Goal: Task Accomplishment & Management: Manage account settings

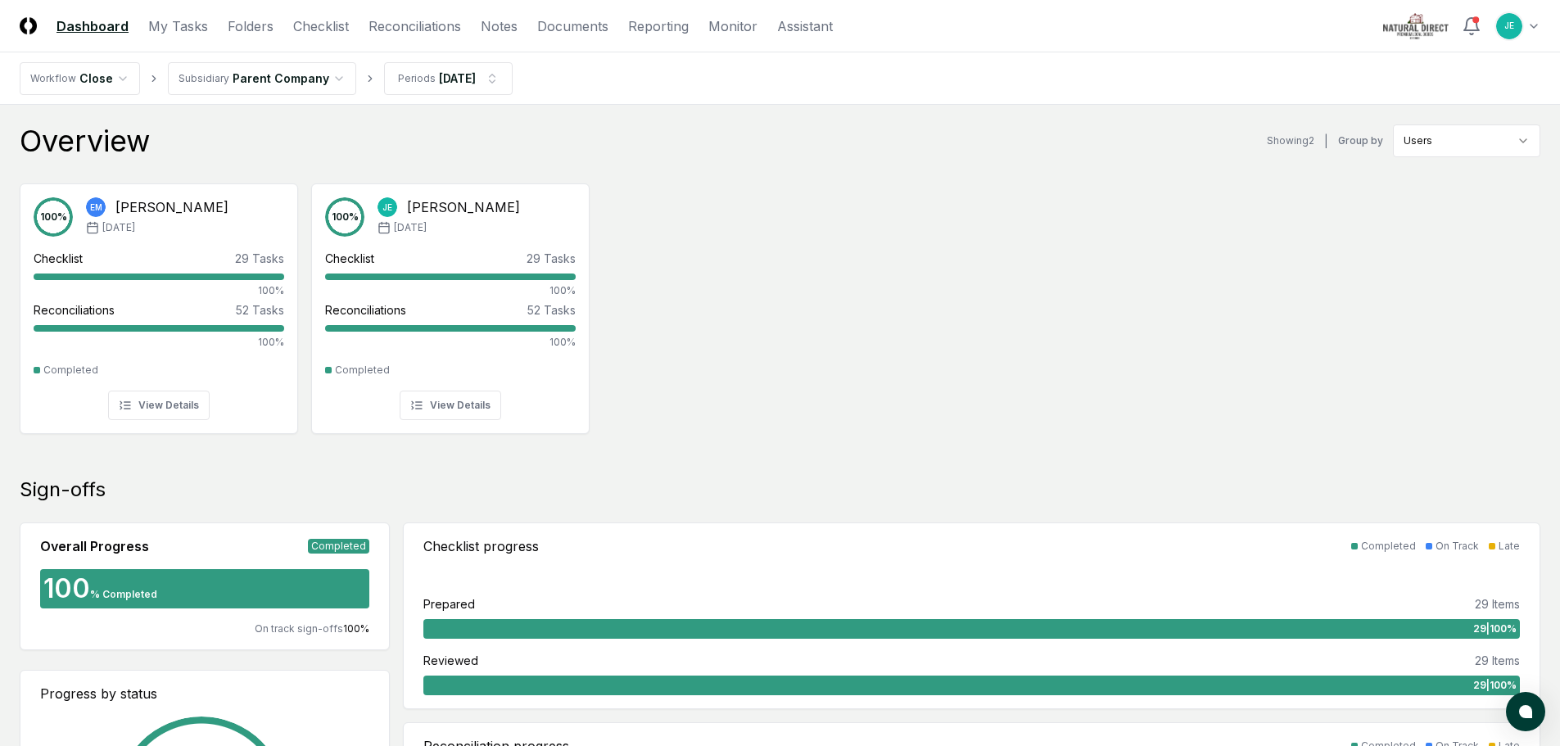
click at [736, 368] on div "100 % EM Elaine Miller Jul '25 Checklist 29 Tasks 100% Reconciliations 52 Tasks…" at bounding box center [780, 307] width 1560 height 274
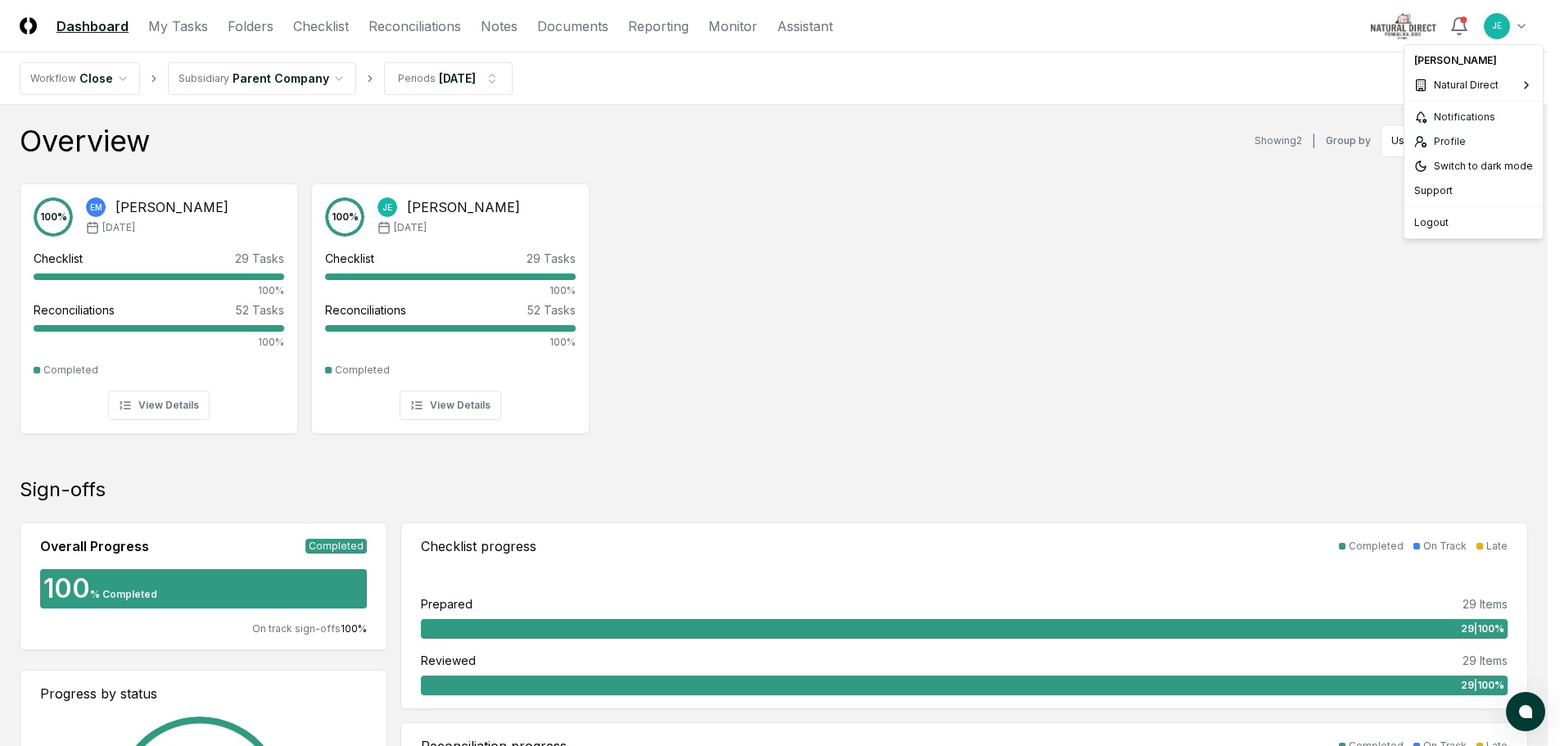
click at [1325, 138] on span "Sixpenny" at bounding box center [1319, 138] width 45 height 15
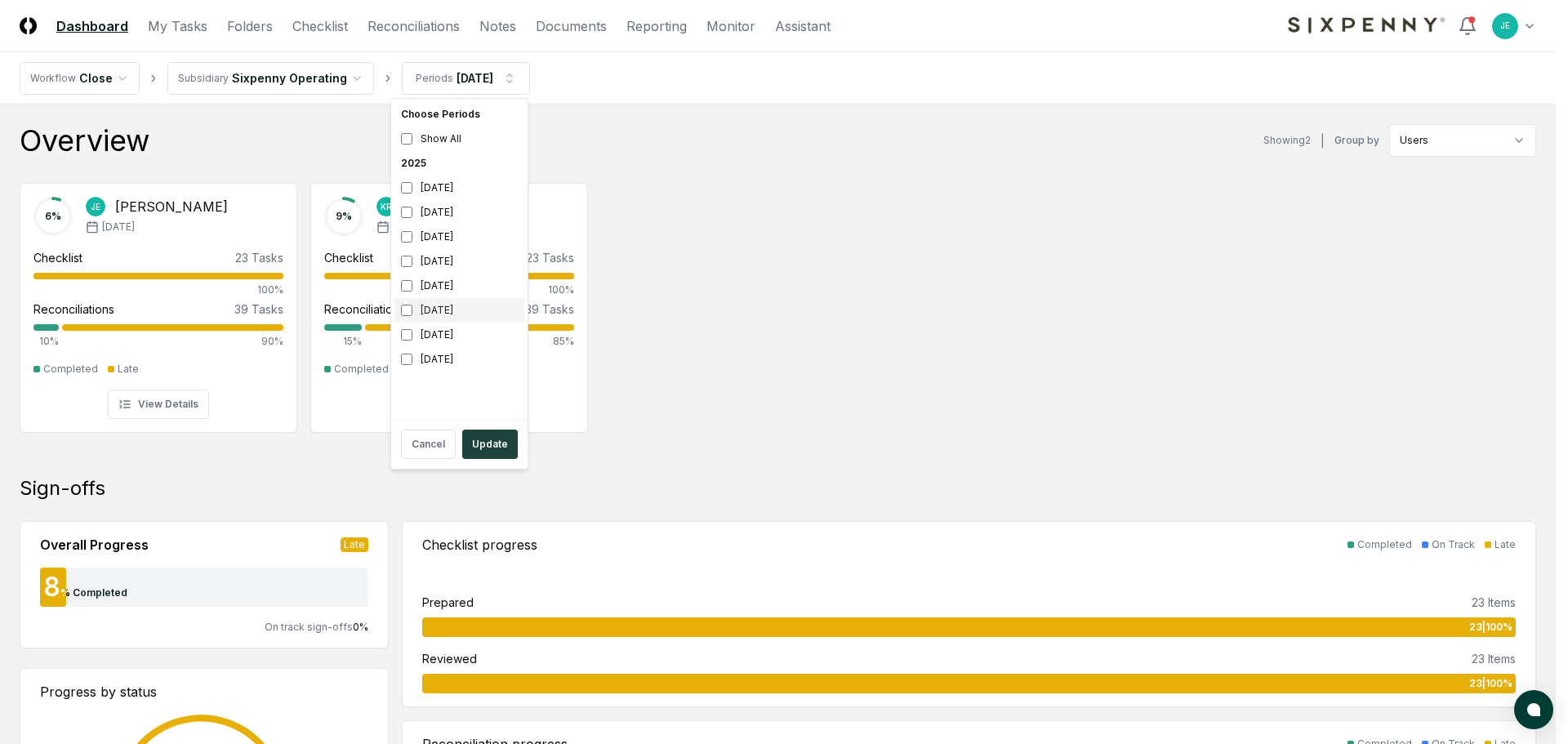
click at [413, 314] on div "[DATE]" at bounding box center [460, 310] width 130 height 25
click at [489, 451] on button "Update" at bounding box center [490, 444] width 56 height 29
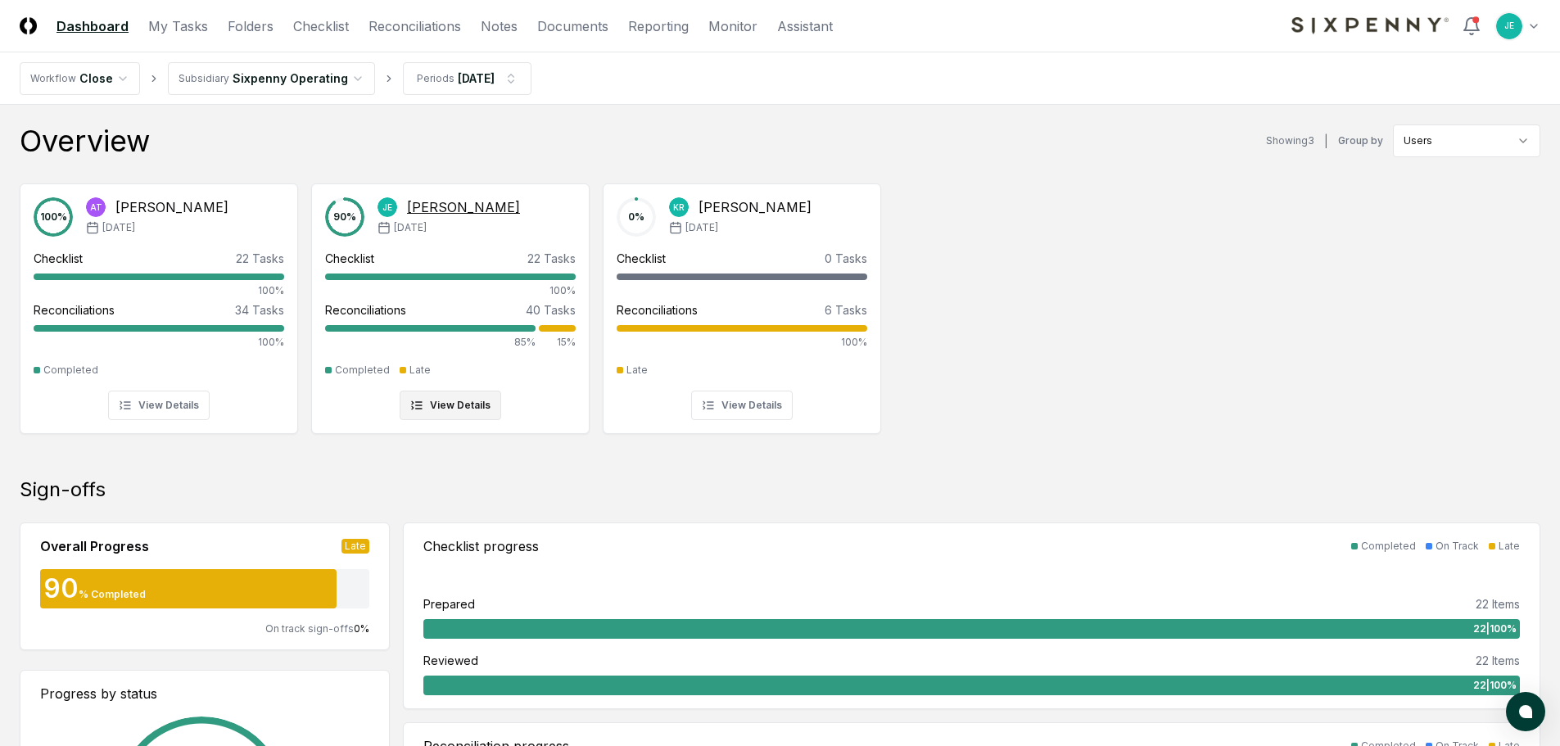
click at [541, 325] on div at bounding box center [557, 328] width 37 height 7
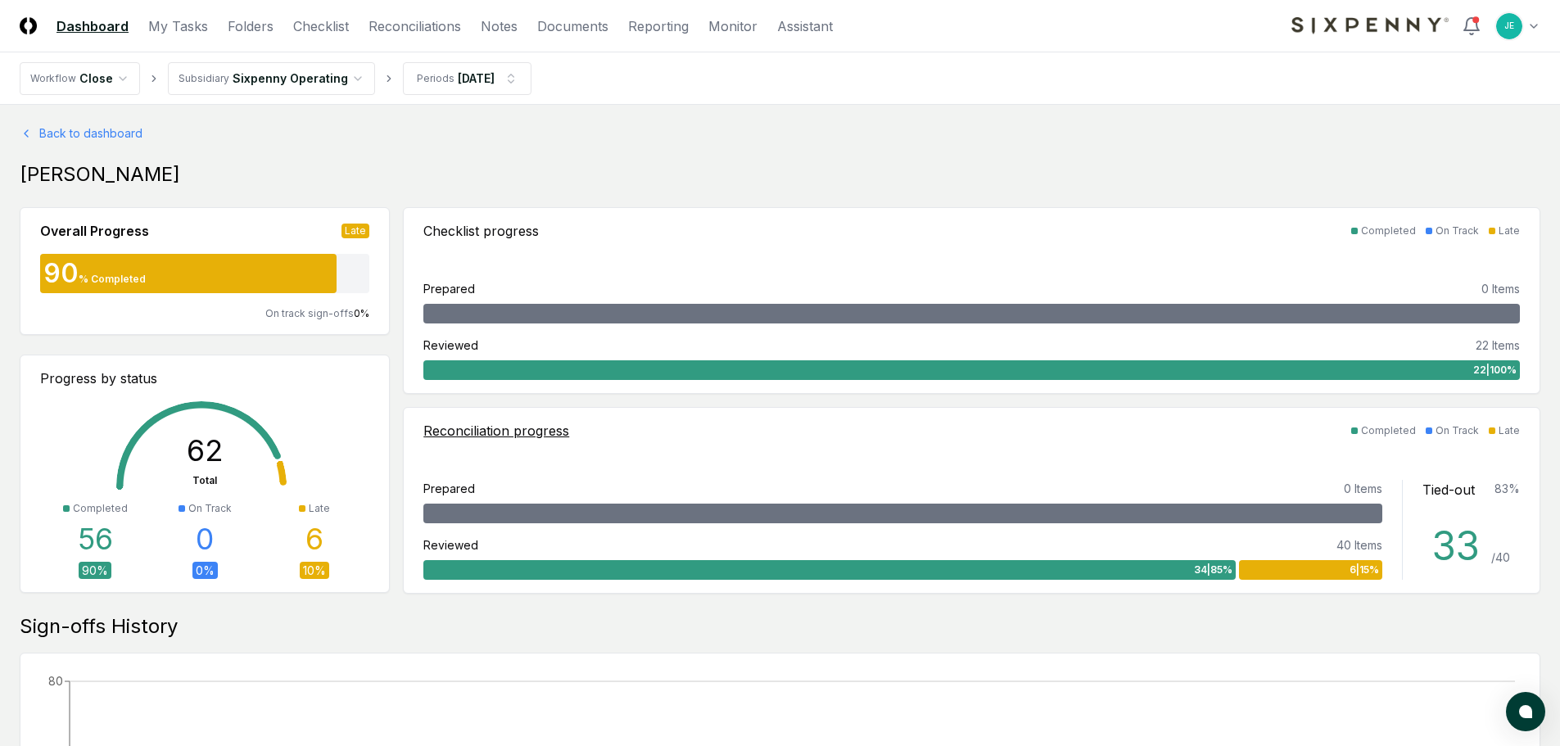
click at [1320, 574] on div "6 | 15 %" at bounding box center [1310, 570] width 143 height 20
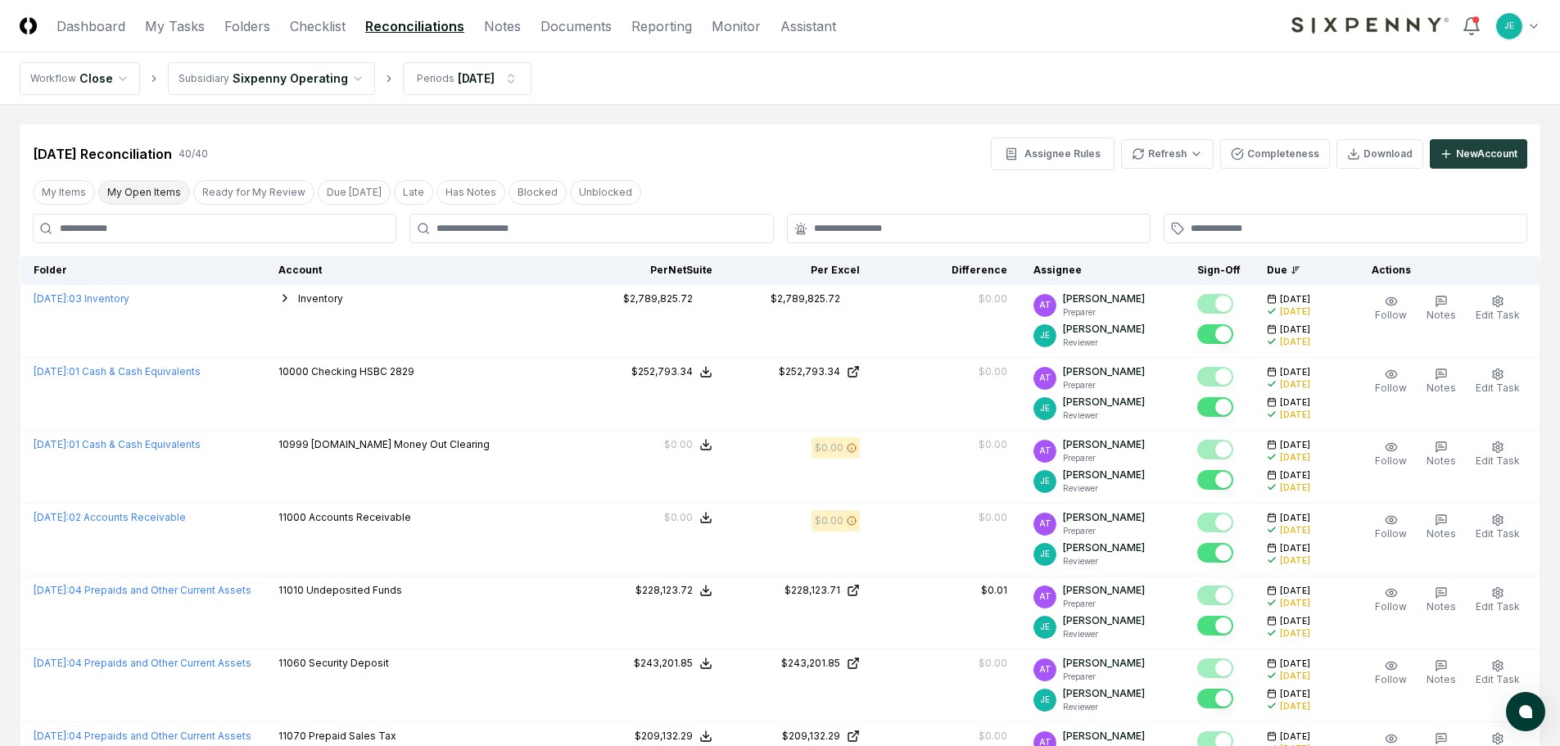
click at [129, 181] on button "My Open Items" at bounding box center [144, 192] width 92 height 25
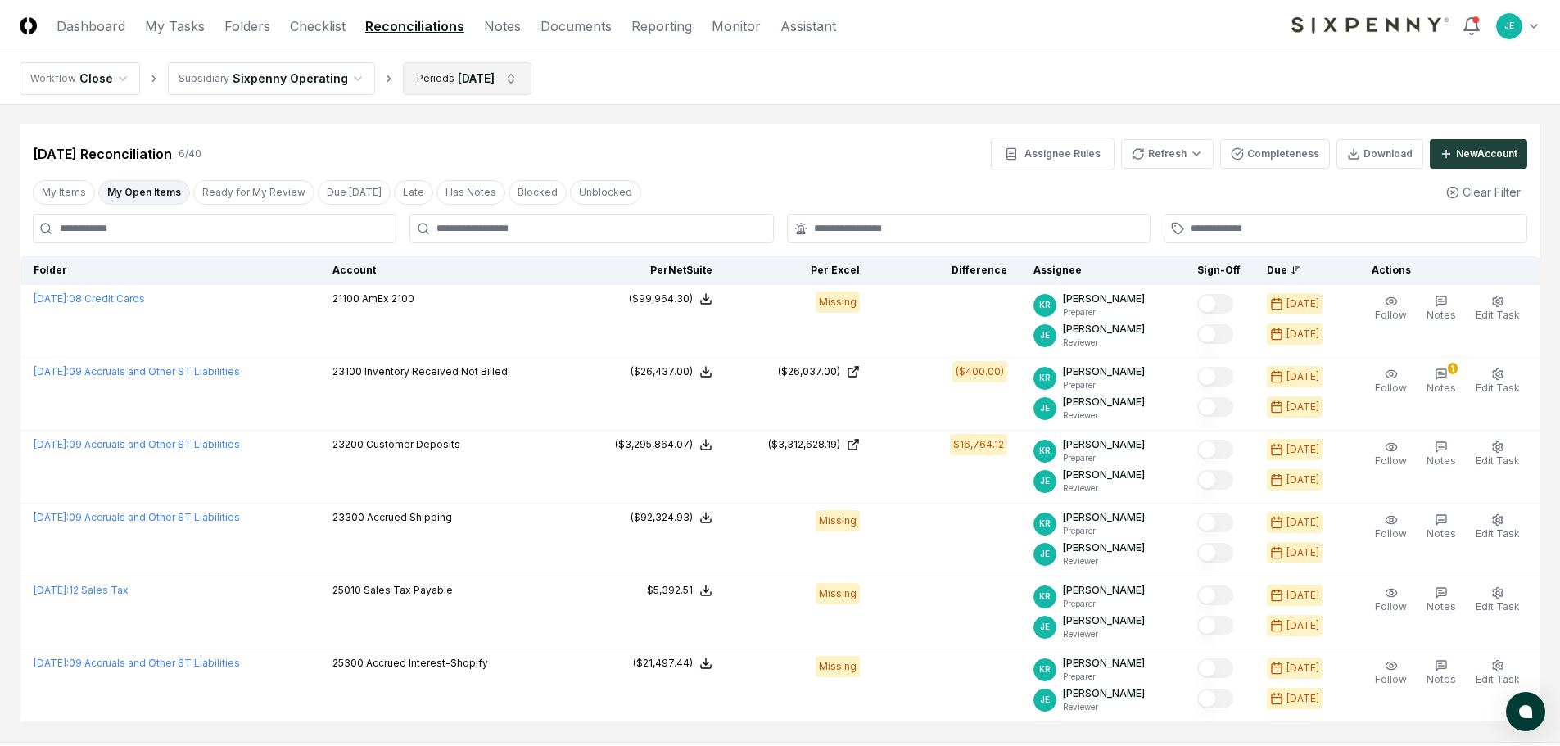
click at [446, 88] on html "CloseCore Dashboard My Tasks Folders Checklist Reconciliations Notes Documents …" at bounding box center [780, 420] width 1560 height 840
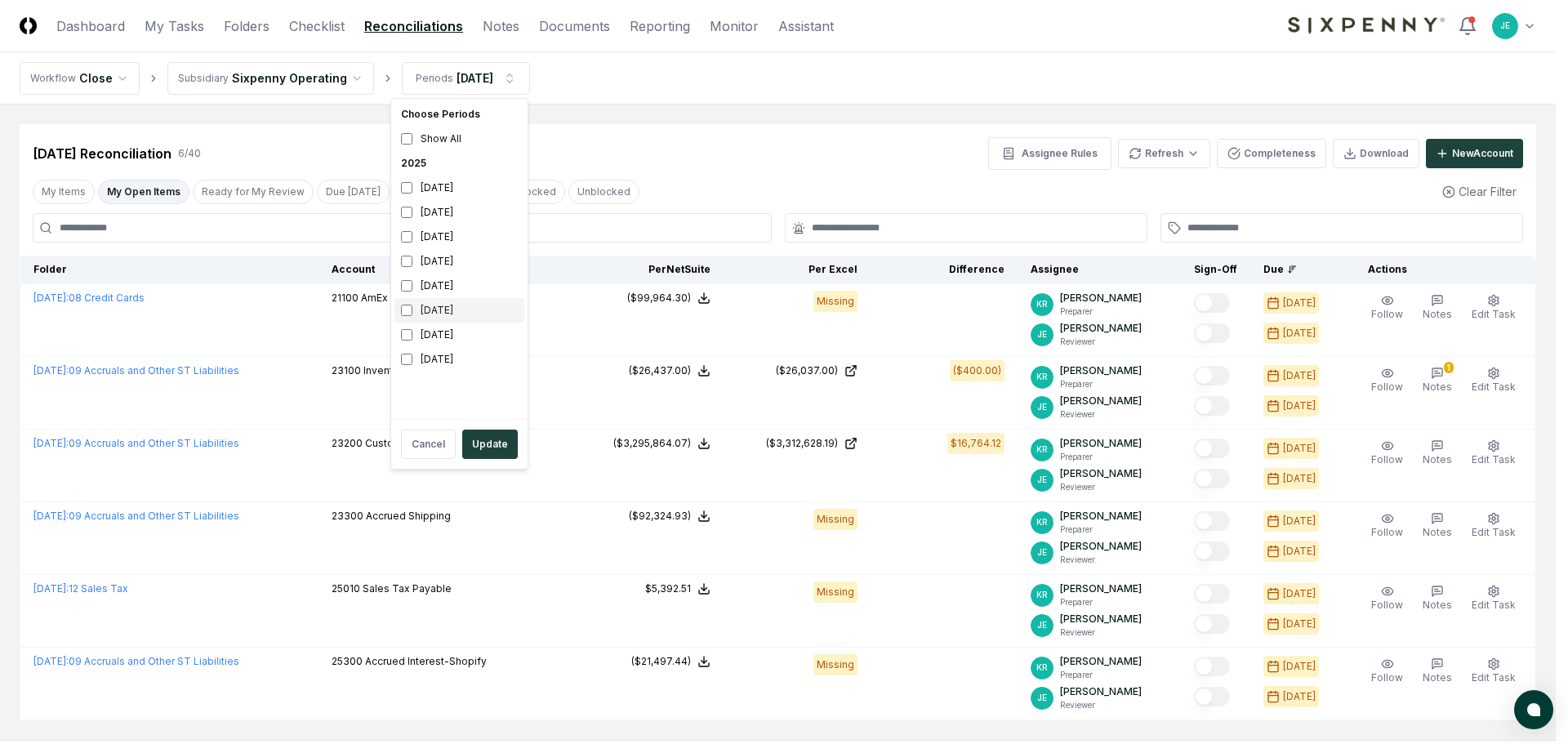
click at [439, 317] on div "[DATE]" at bounding box center [460, 310] width 130 height 25
click at [445, 276] on div "[DATE]" at bounding box center [460, 285] width 130 height 25
click at [486, 445] on button "Update" at bounding box center [490, 444] width 56 height 29
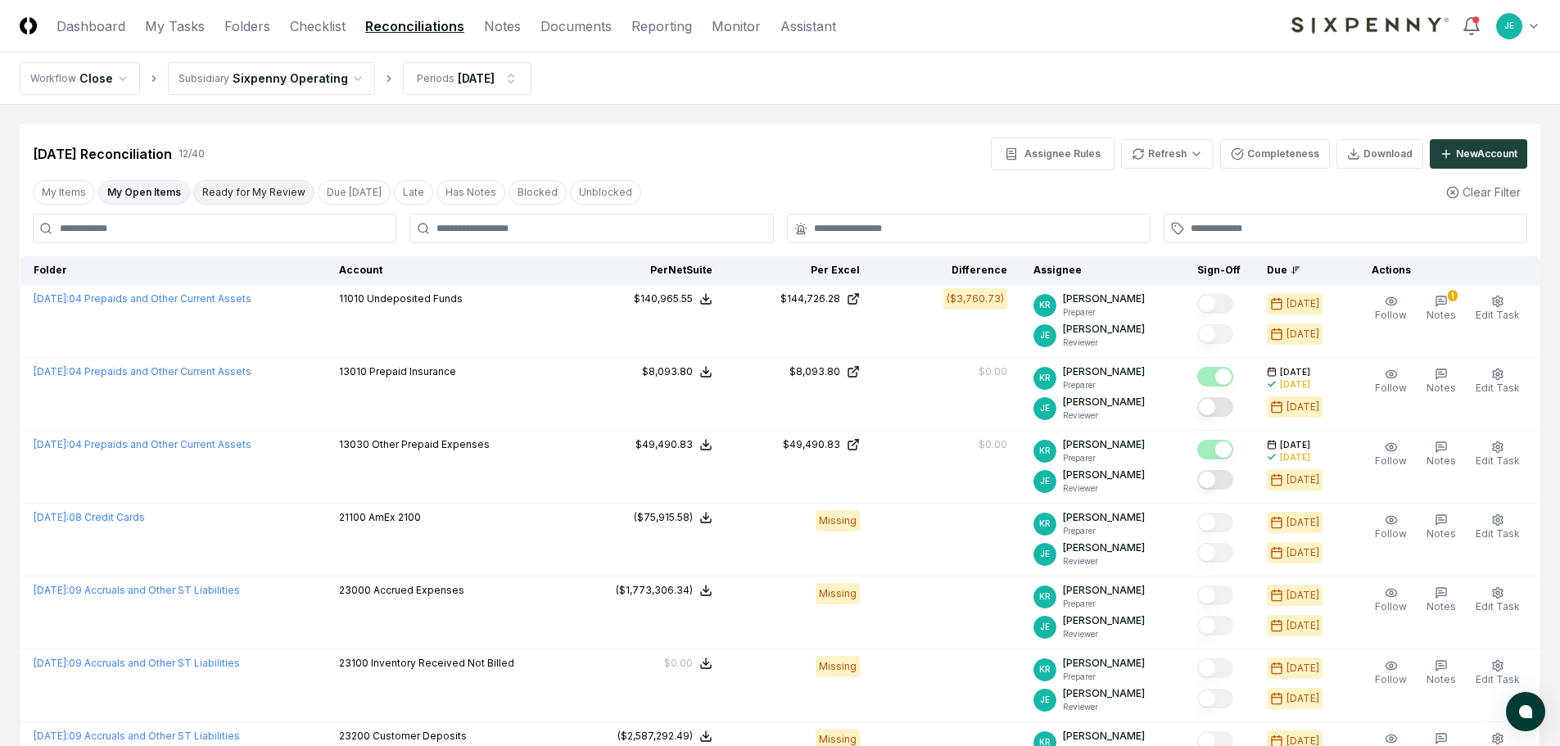
click at [238, 193] on button "Ready for My Review" at bounding box center [253, 192] width 121 height 25
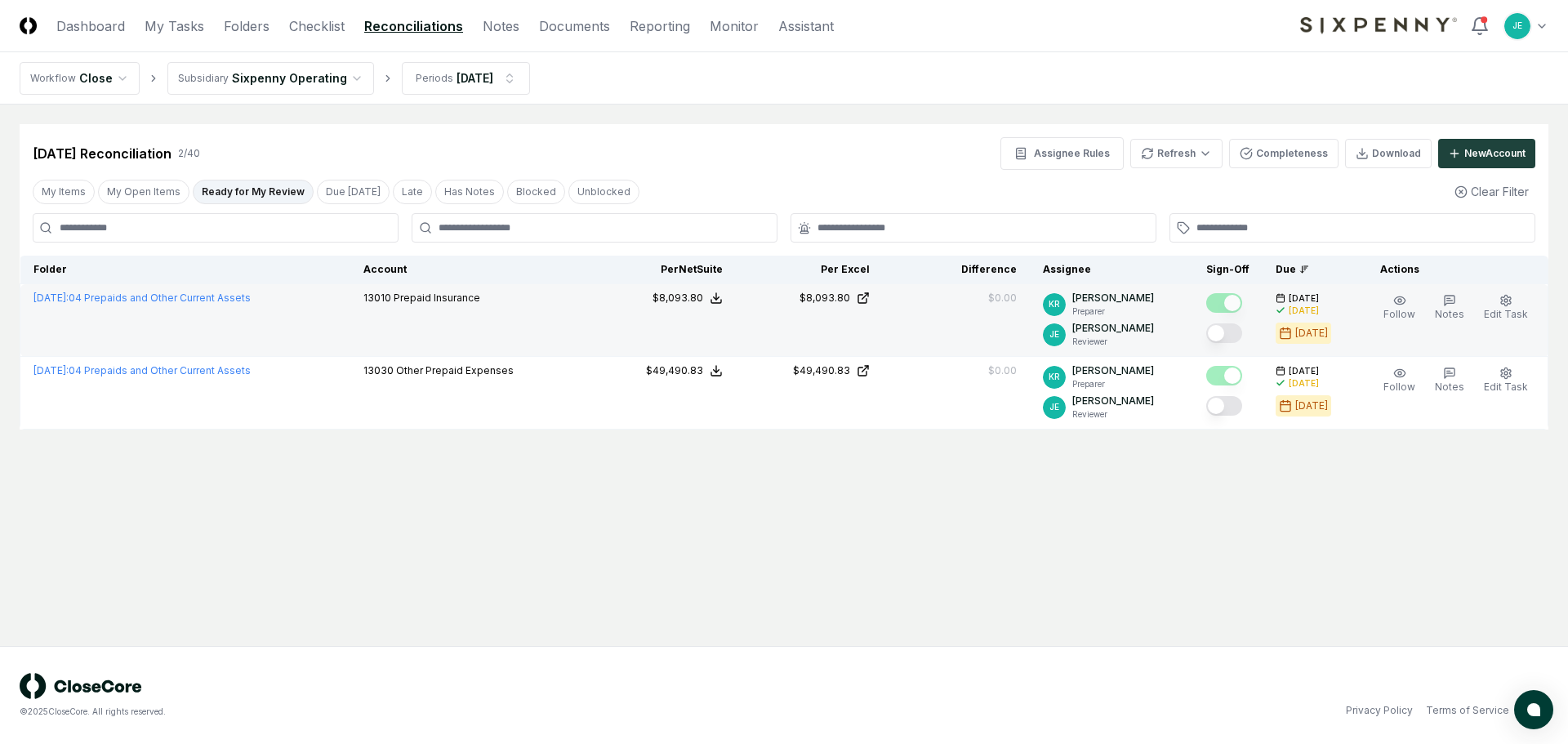
click at [1242, 334] on button "Mark complete" at bounding box center [1224, 333] width 36 height 20
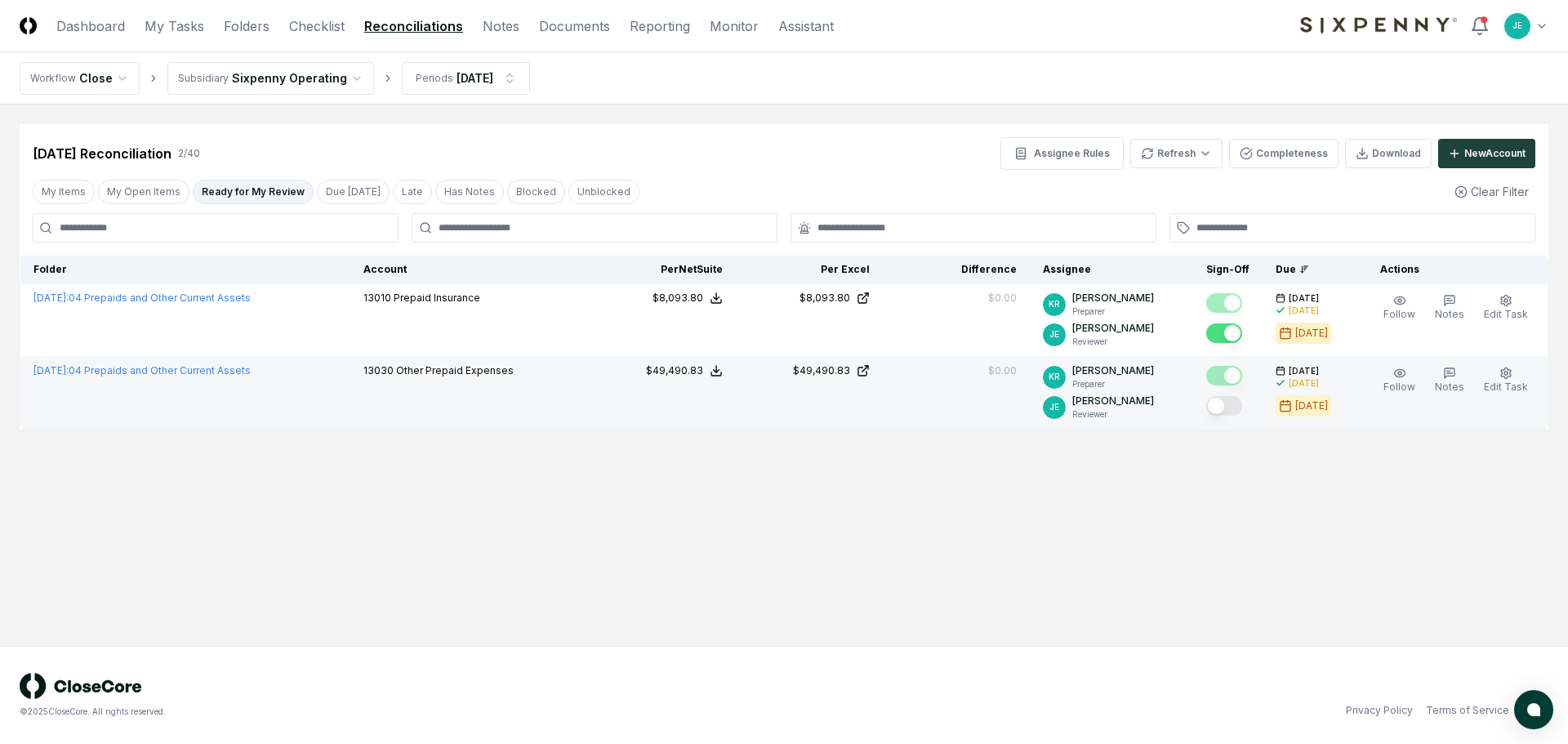
click at [1233, 409] on button "Mark complete" at bounding box center [1224, 406] width 36 height 20
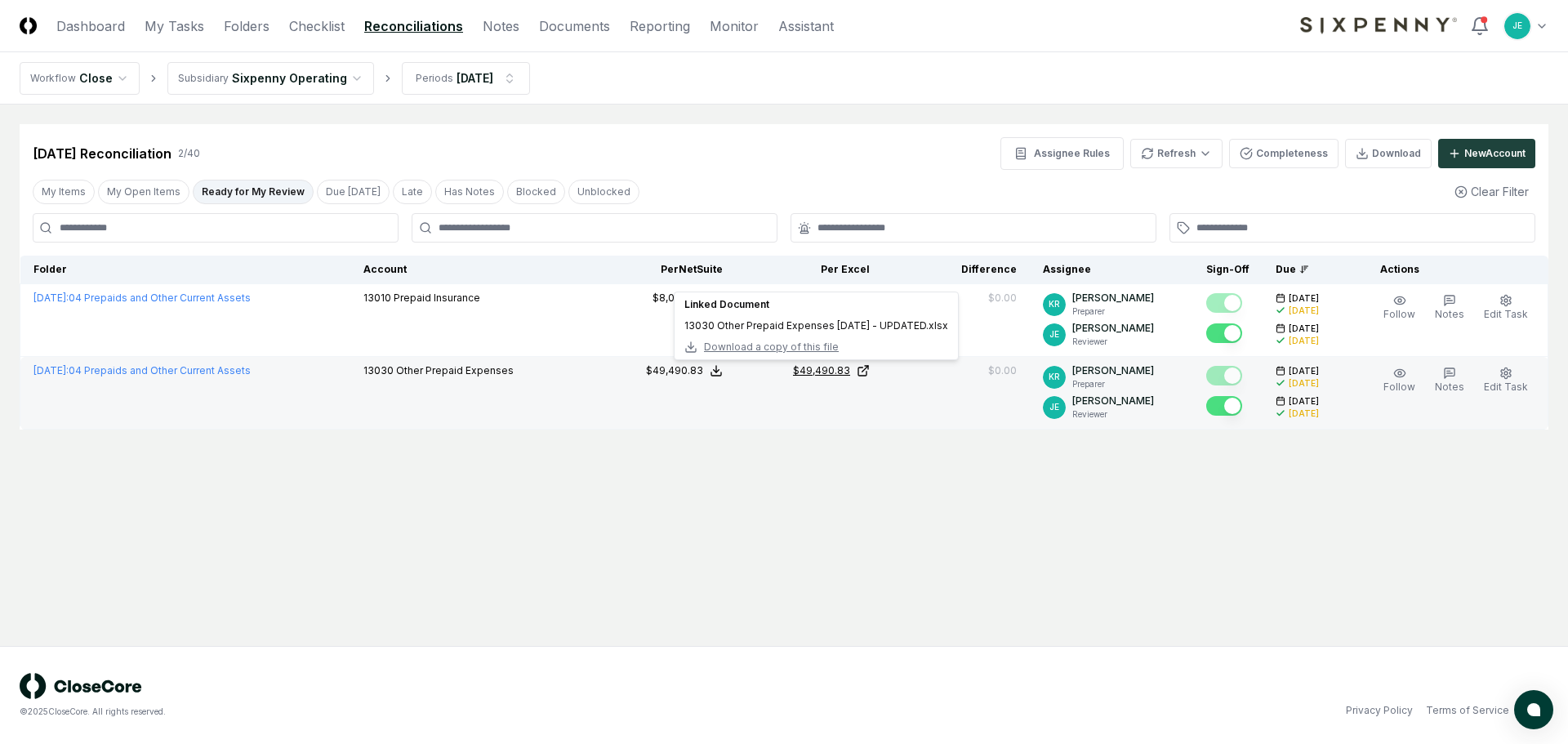
click at [868, 369] on icon at bounding box center [865, 369] width 6 height 6
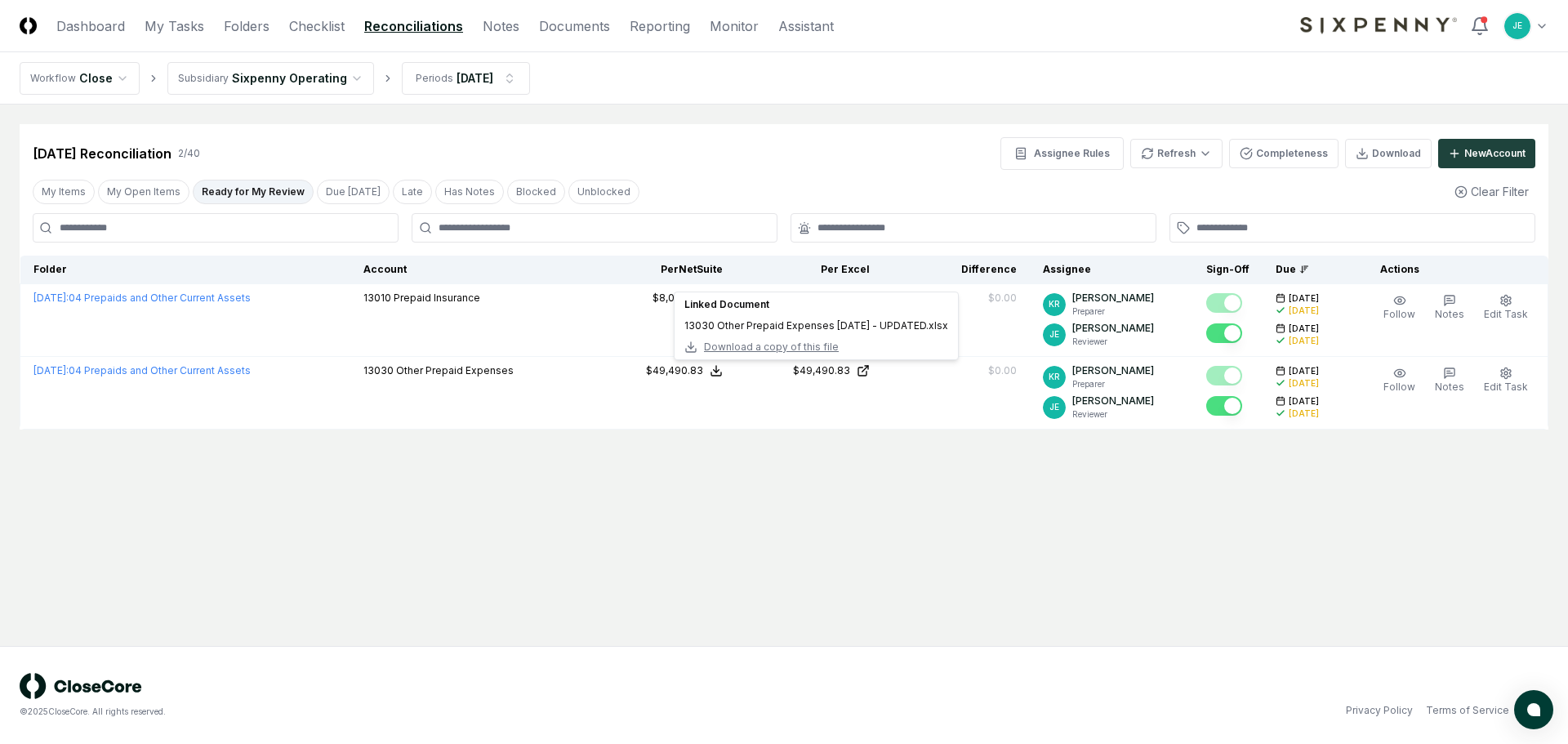
click at [800, 542] on main "Cancel Reassign [DATE] Reconciliation 2 / 40 Assignee Rules Refresh Completenes…" at bounding box center [784, 375] width 1568 height 542
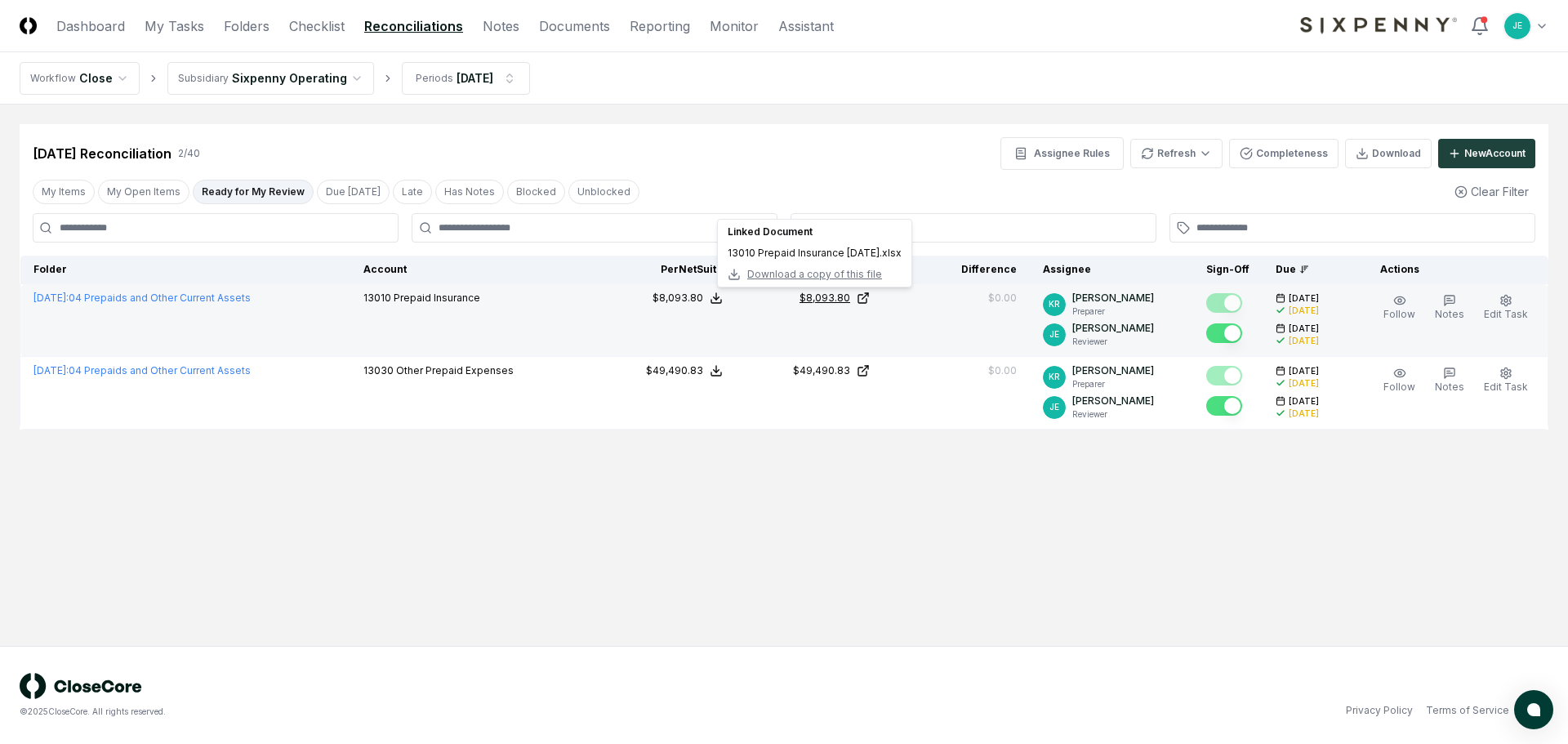
click at [868, 296] on icon at bounding box center [862, 297] width 13 height 13
click at [869, 296] on icon at bounding box center [862, 297] width 13 height 13
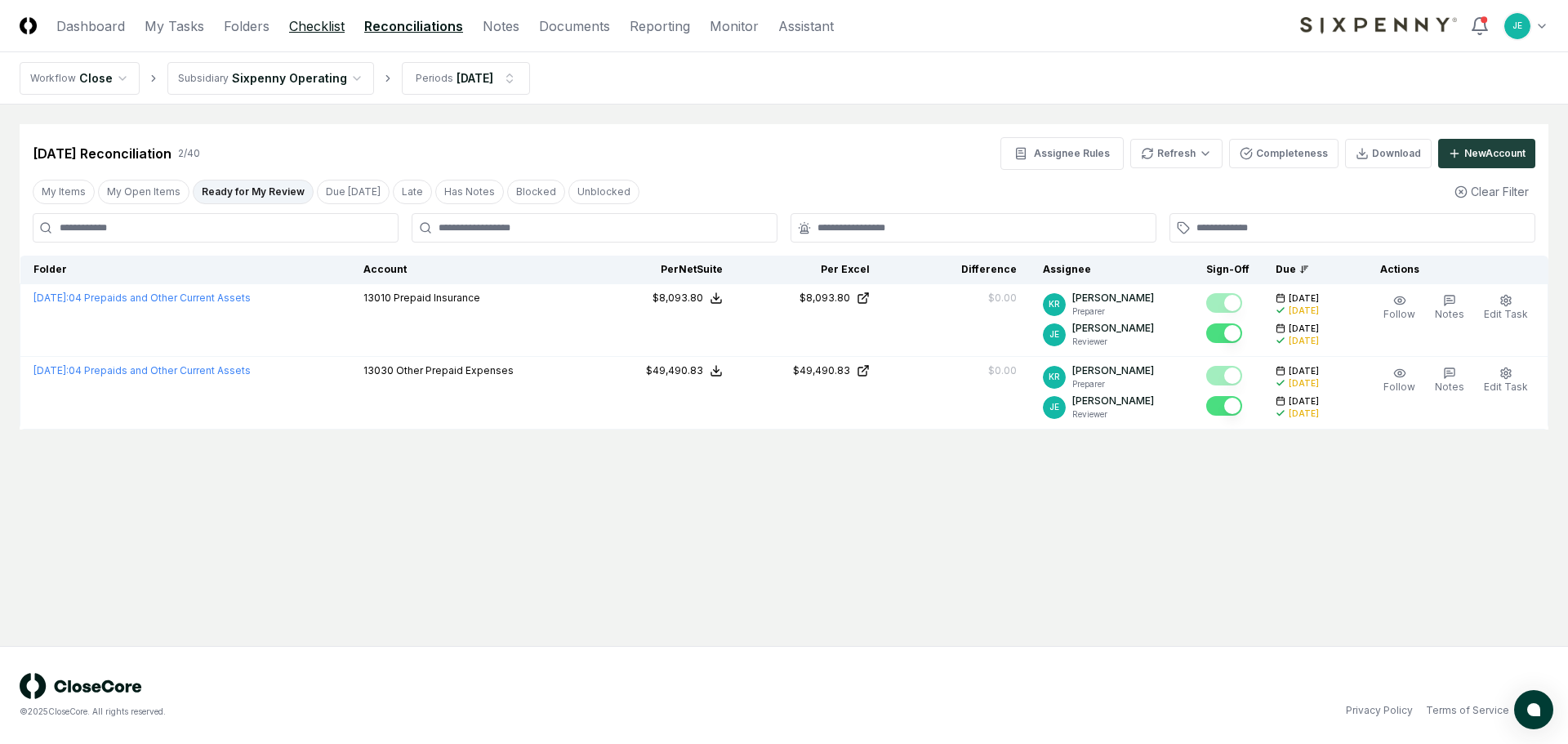
click at [318, 30] on link "Checklist" at bounding box center [317, 26] width 56 height 20
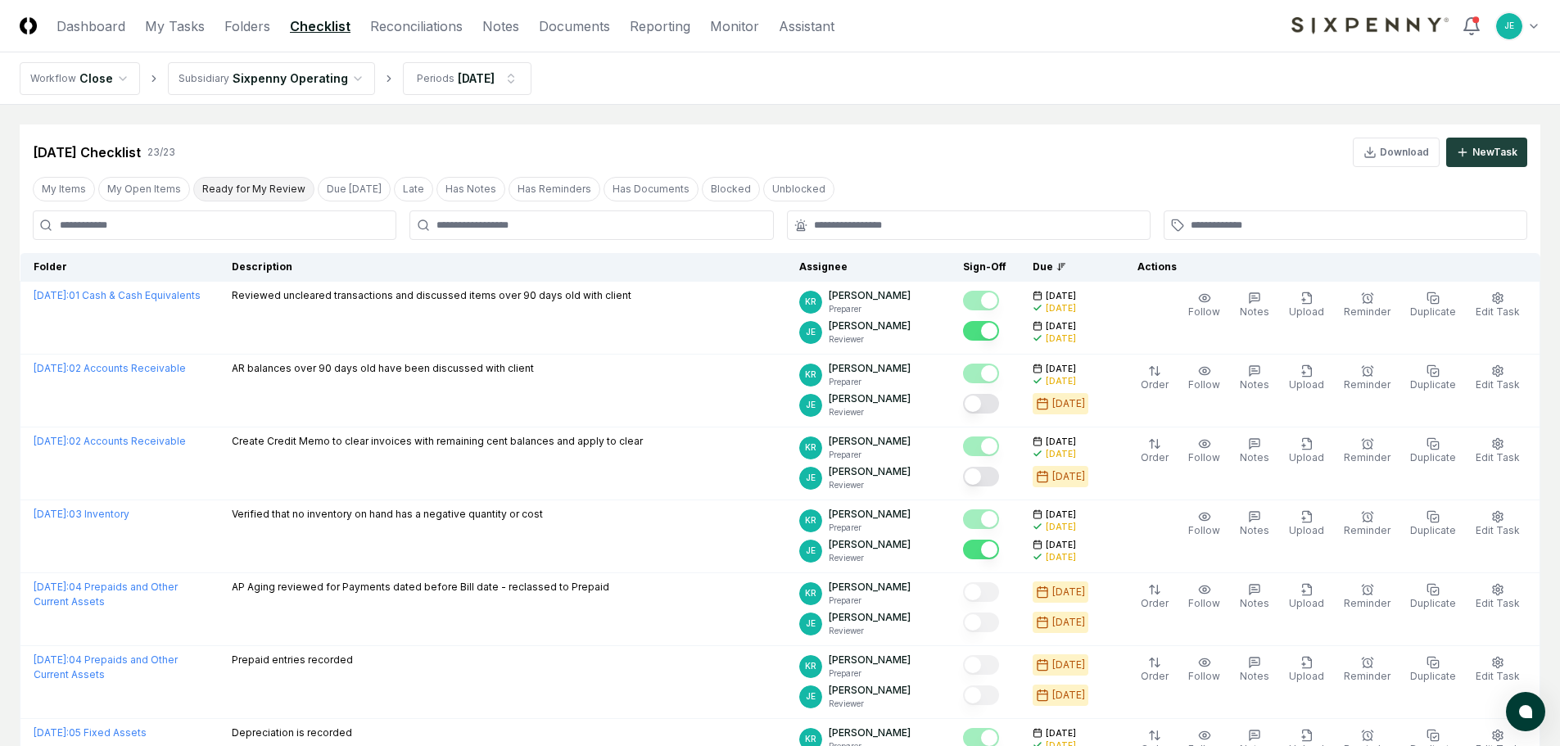
click at [251, 193] on button "Ready for My Review" at bounding box center [253, 189] width 121 height 25
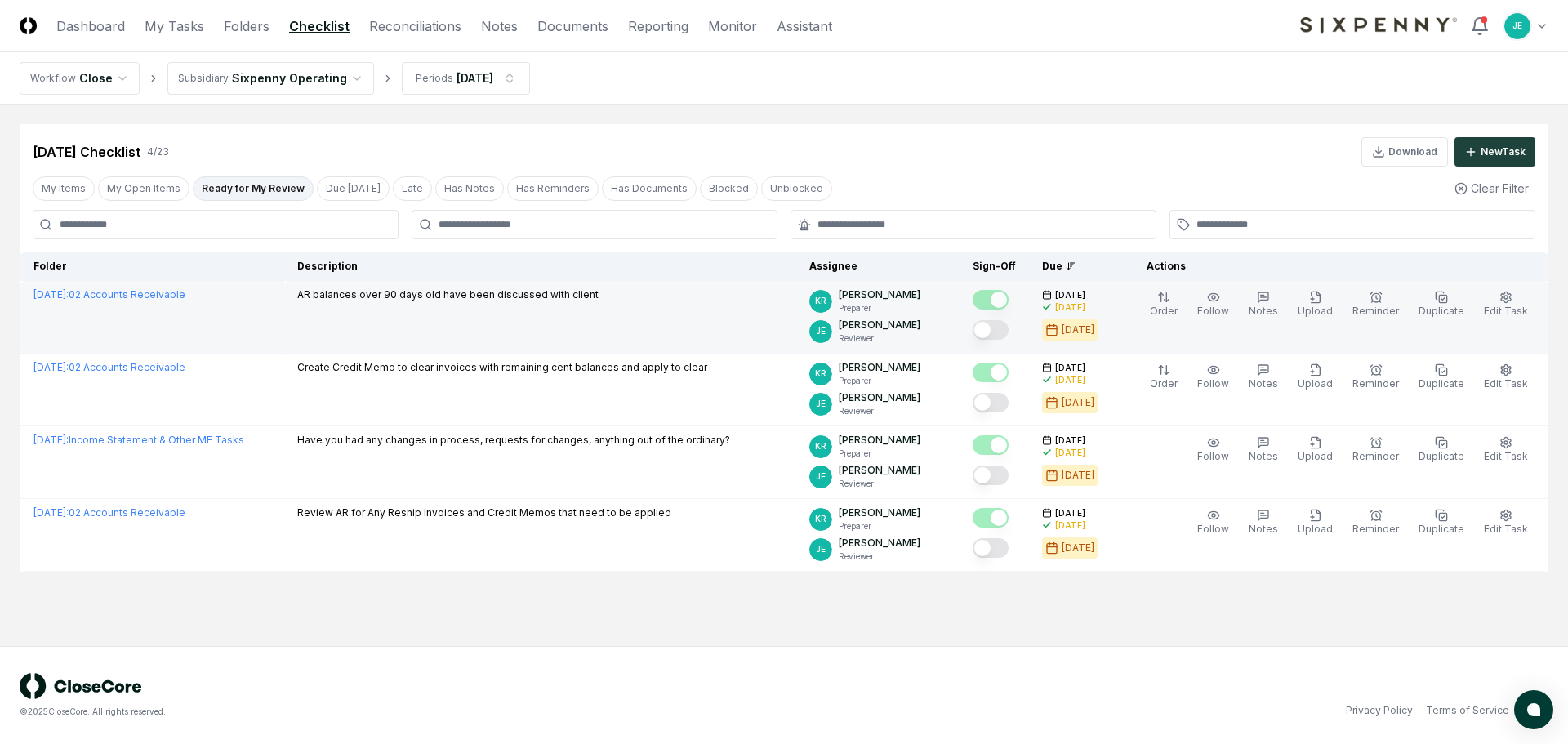
click at [1009, 330] on button "Mark complete" at bounding box center [991, 330] width 36 height 20
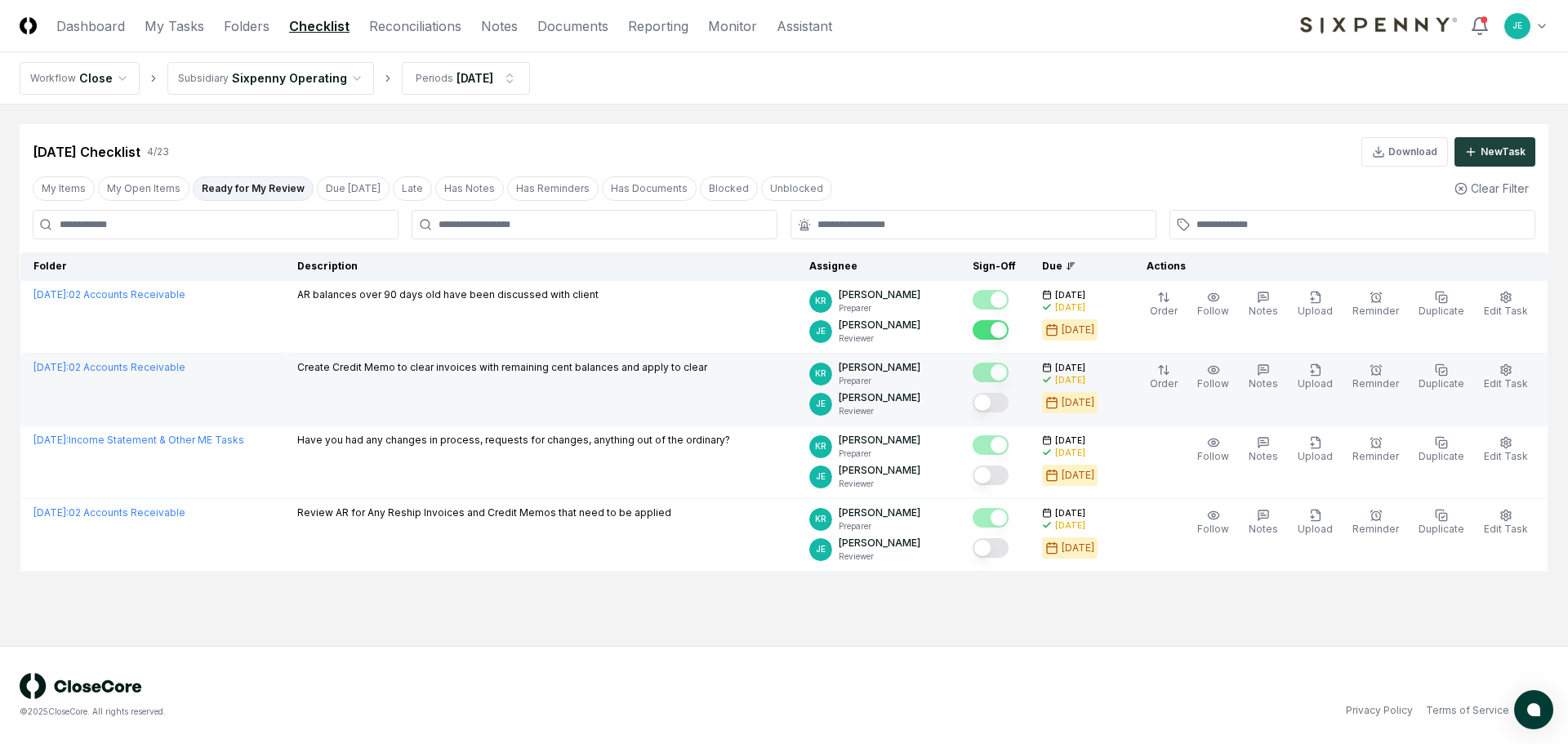
click at [1005, 408] on button "Mark complete" at bounding box center [991, 403] width 36 height 20
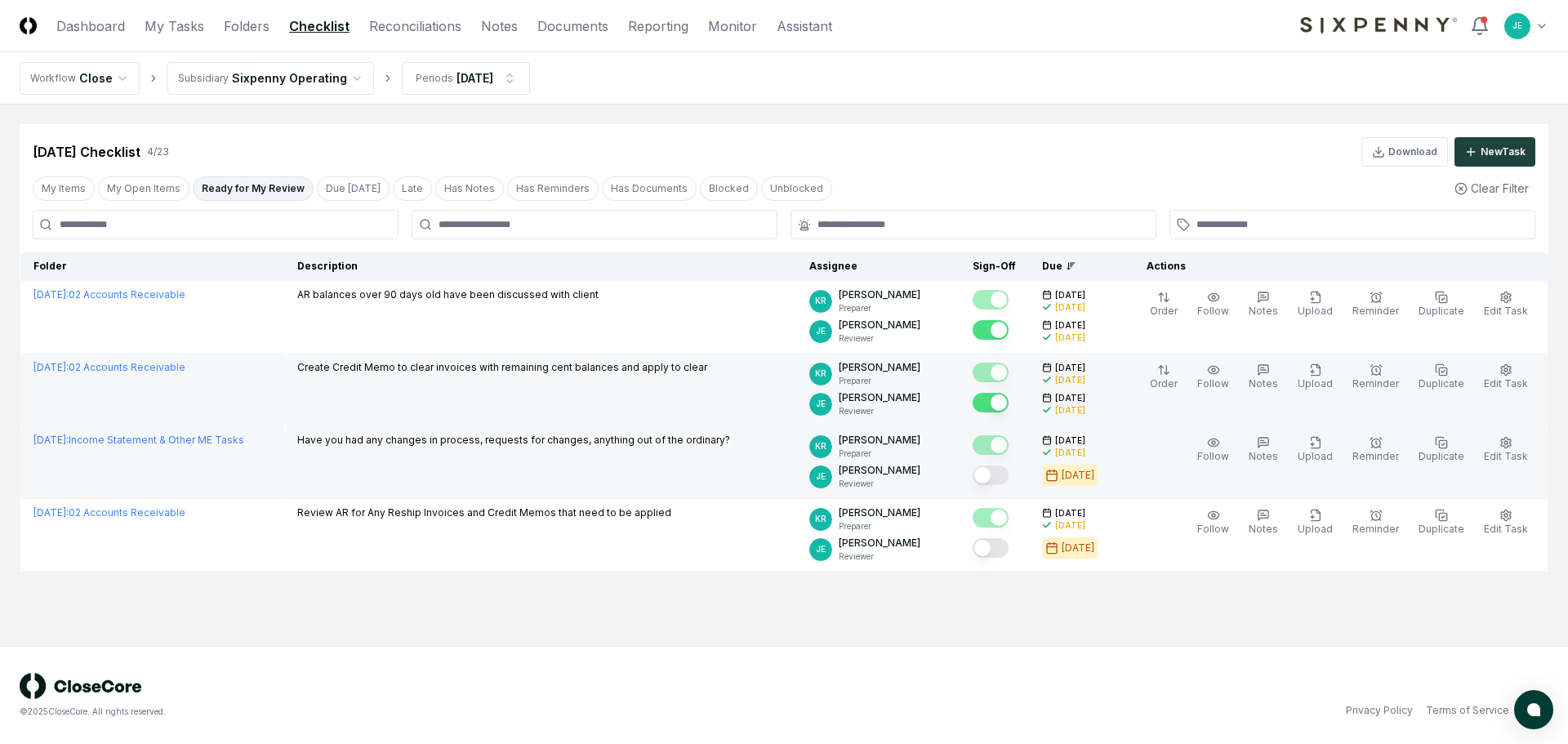
click at [1009, 476] on button "Mark complete" at bounding box center [991, 476] width 36 height 20
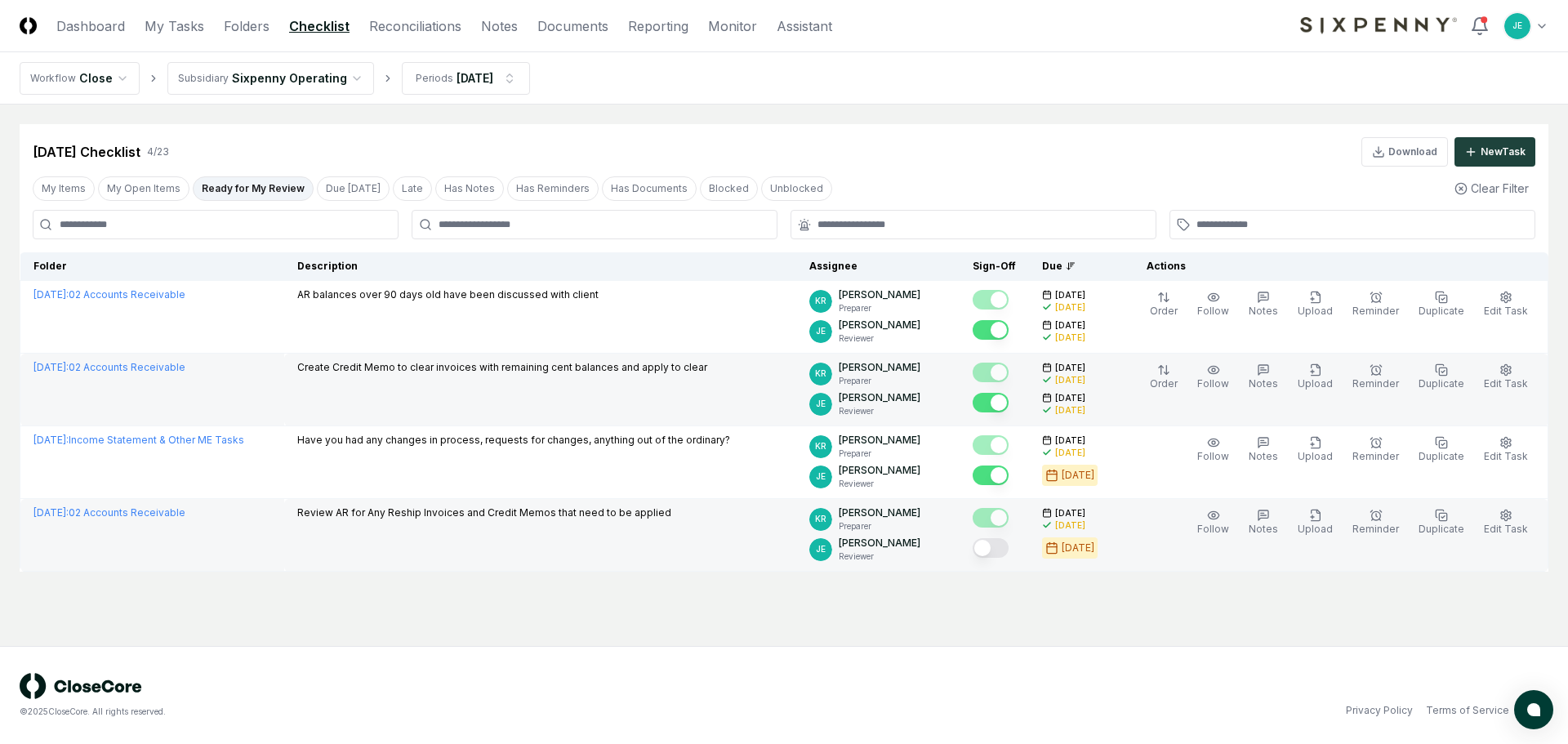
click at [1006, 545] on button "Mark complete" at bounding box center [991, 549] width 36 height 20
click at [430, 599] on main "Cancel Reassign [DATE] Checklist 4 / 23 Download New Task My Items My Open Item…" at bounding box center [784, 375] width 1568 height 542
click at [477, 77] on html "CloseCore Dashboard My Tasks Folders Checklist Reconciliations Notes Documents …" at bounding box center [784, 372] width 1568 height 744
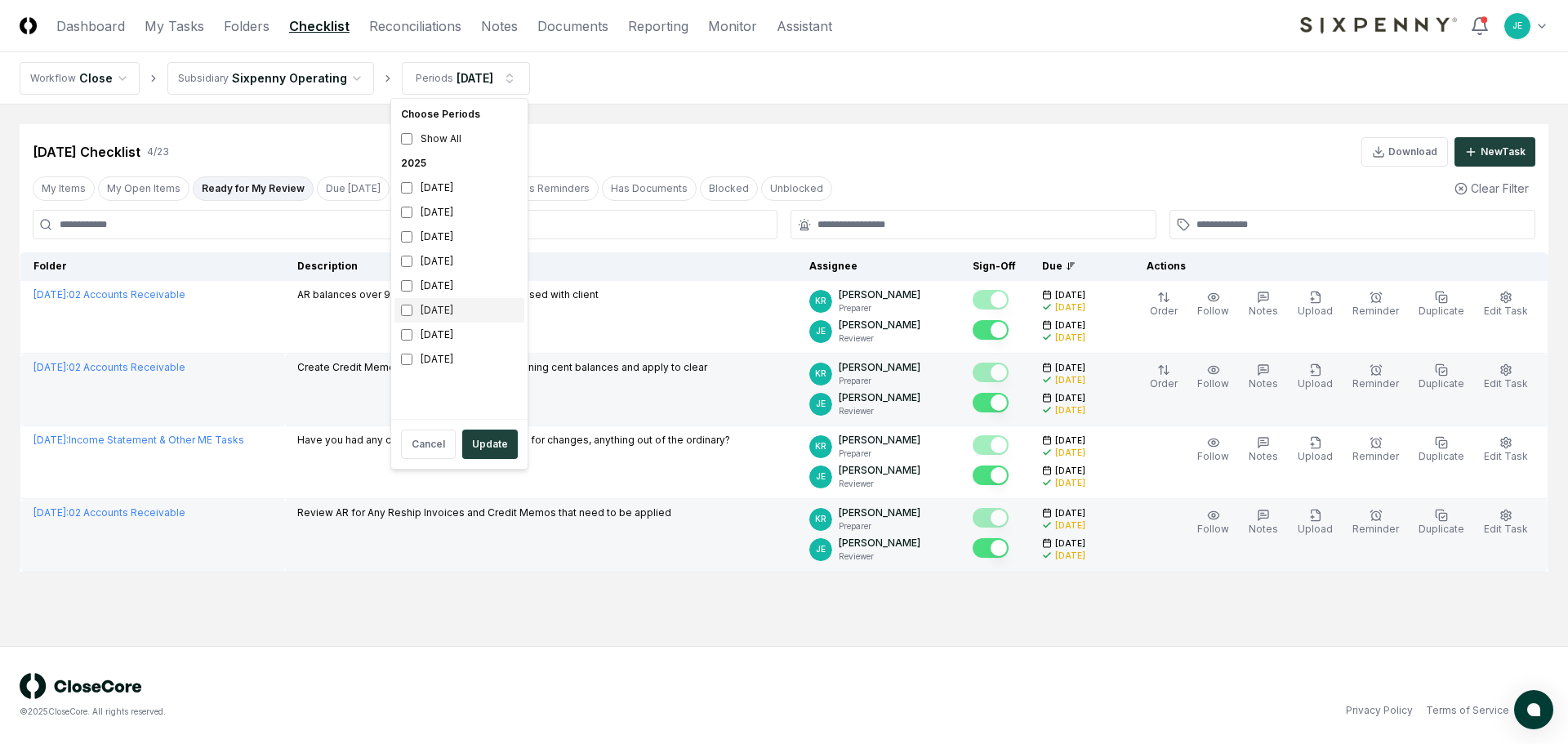
click at [434, 319] on div "[DATE]" at bounding box center [460, 310] width 130 height 25
click at [442, 296] on div "[DATE]" at bounding box center [460, 285] width 130 height 25
click at [503, 449] on button "Update" at bounding box center [490, 444] width 56 height 29
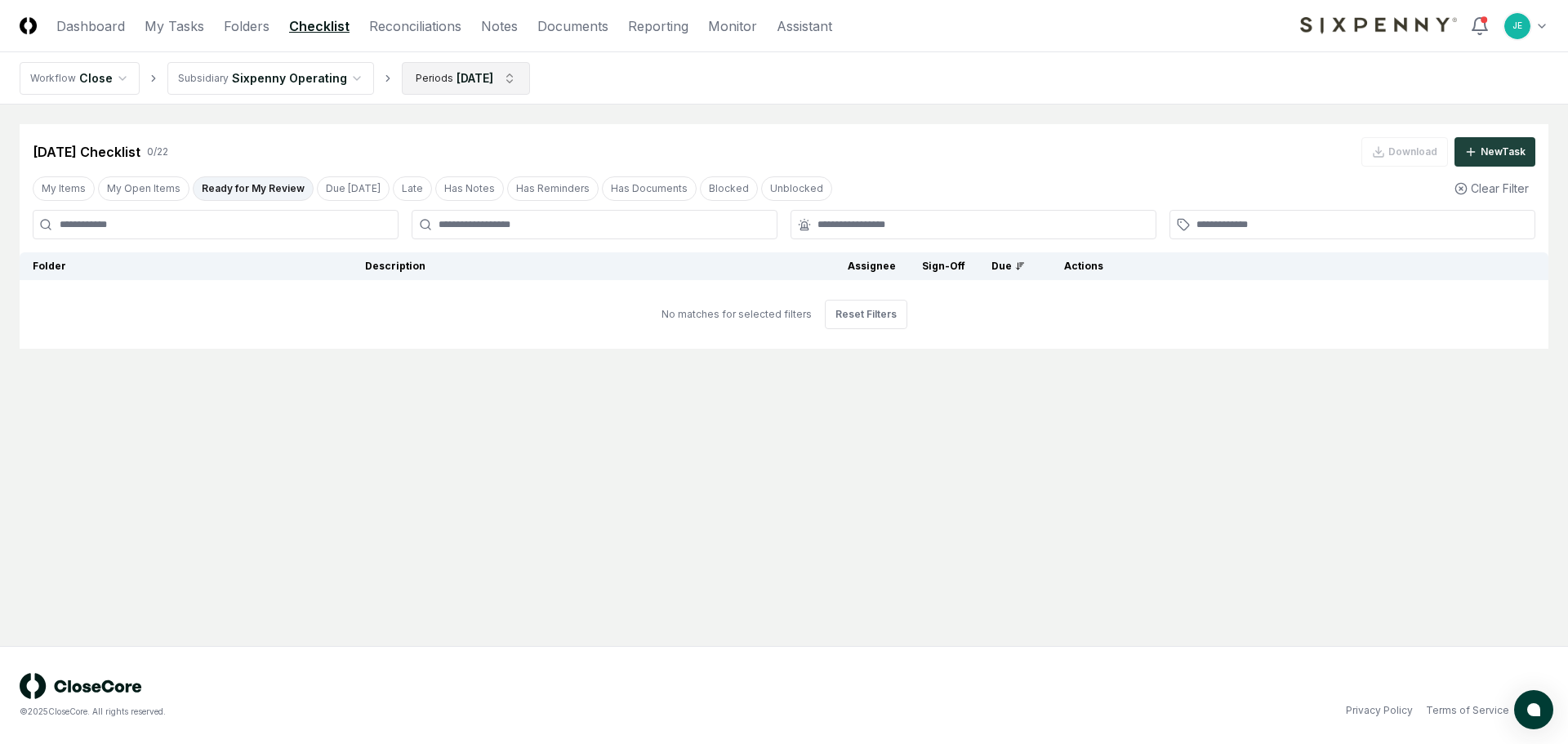
click at [455, 76] on html "CloseCore Dashboard My Tasks Folders Checklist Reconciliations Notes Documents …" at bounding box center [784, 372] width 1568 height 744
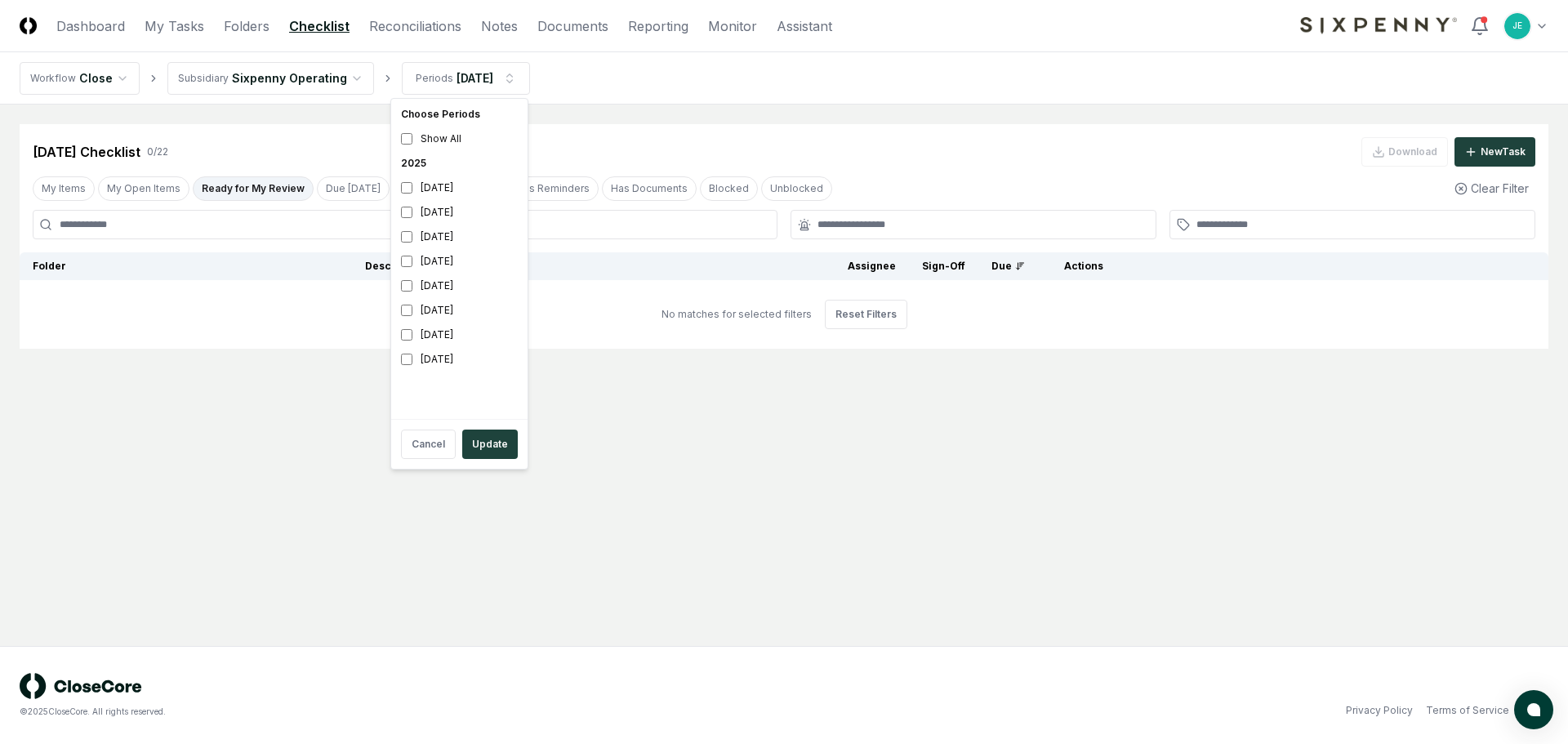
click at [277, 418] on html "CloseCore Dashboard My Tasks Folders Checklist Reconciliations Notes Documents …" at bounding box center [784, 372] width 1568 height 744
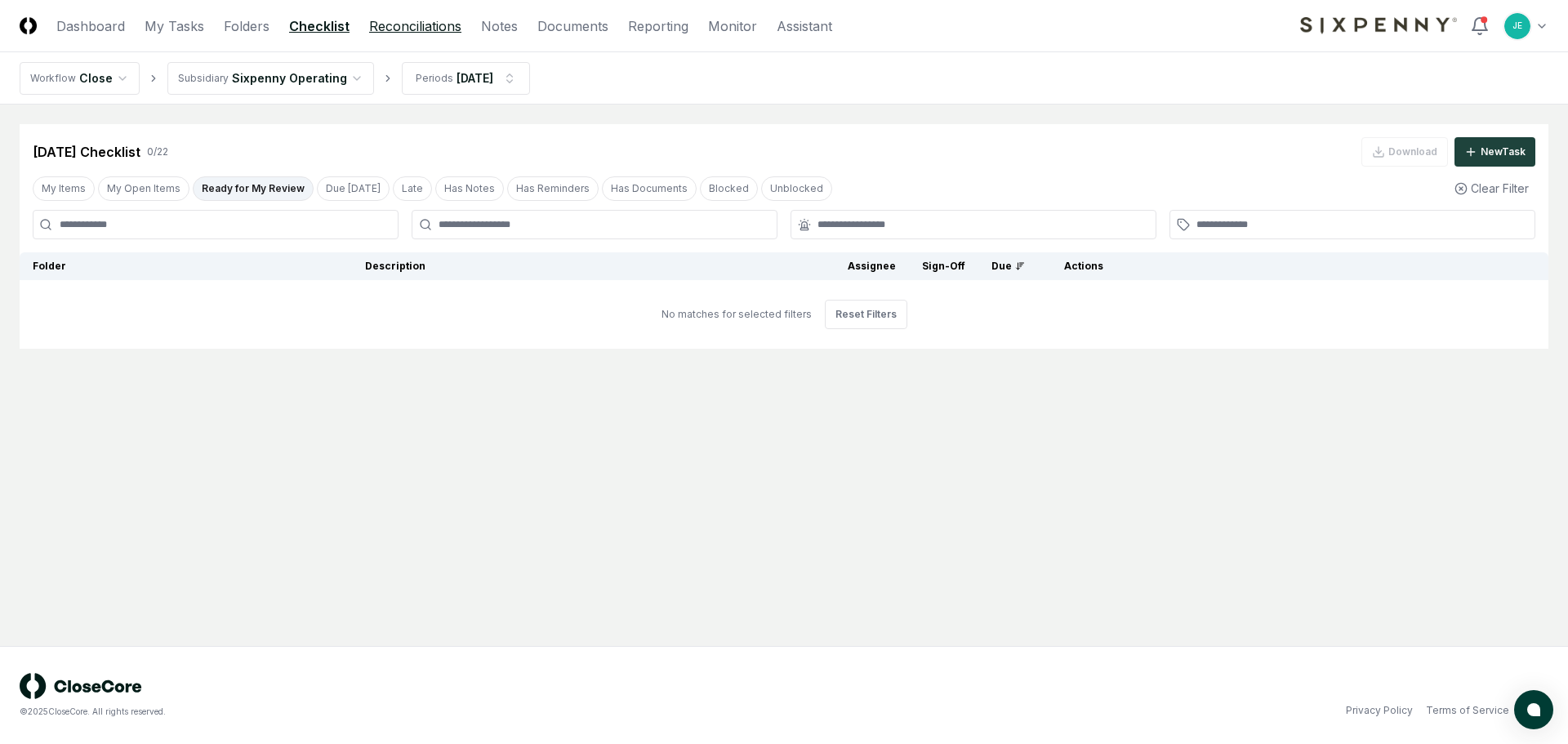
click at [400, 33] on link "Reconciliations" at bounding box center [415, 26] width 93 height 20
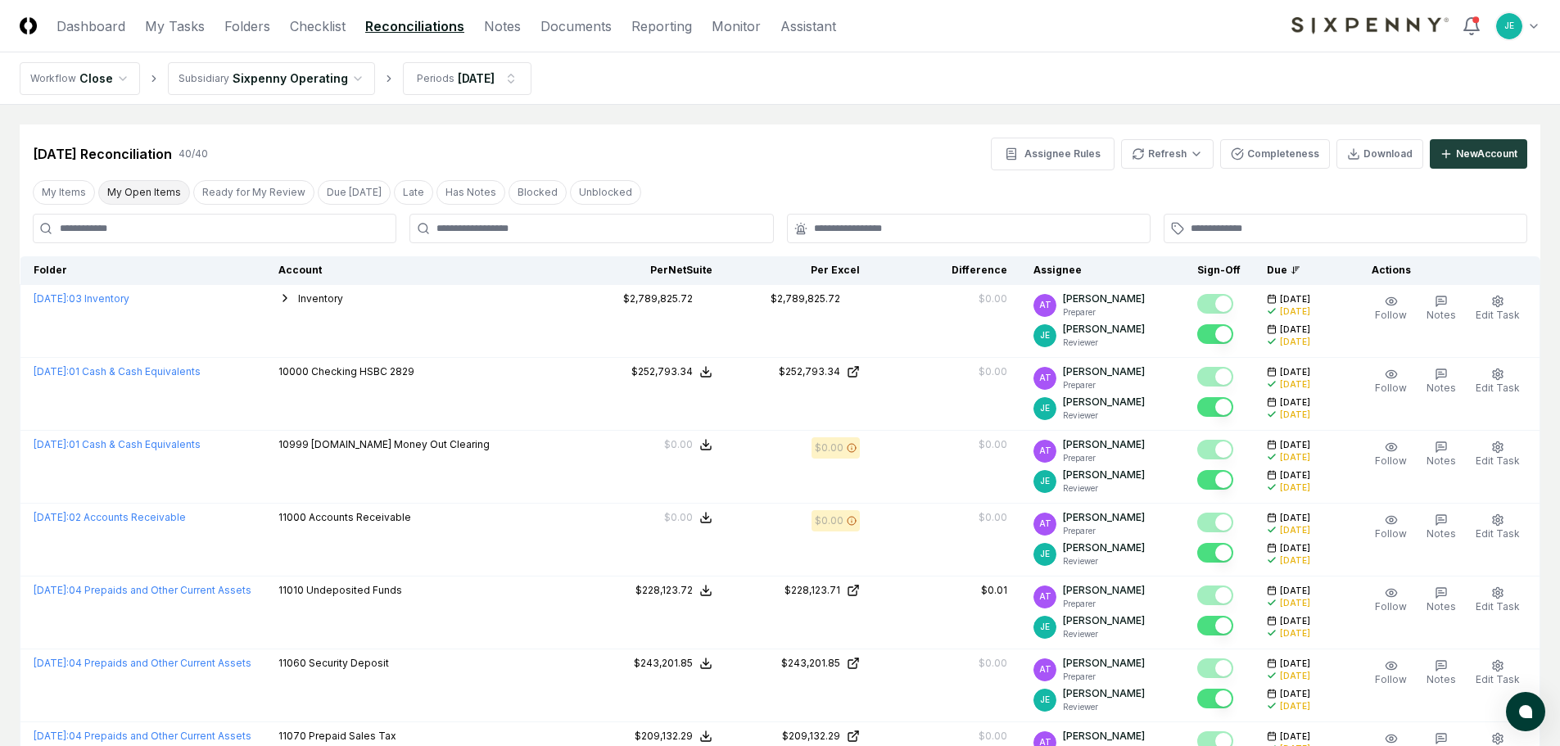
click at [141, 195] on button "My Open Items" at bounding box center [144, 192] width 92 height 25
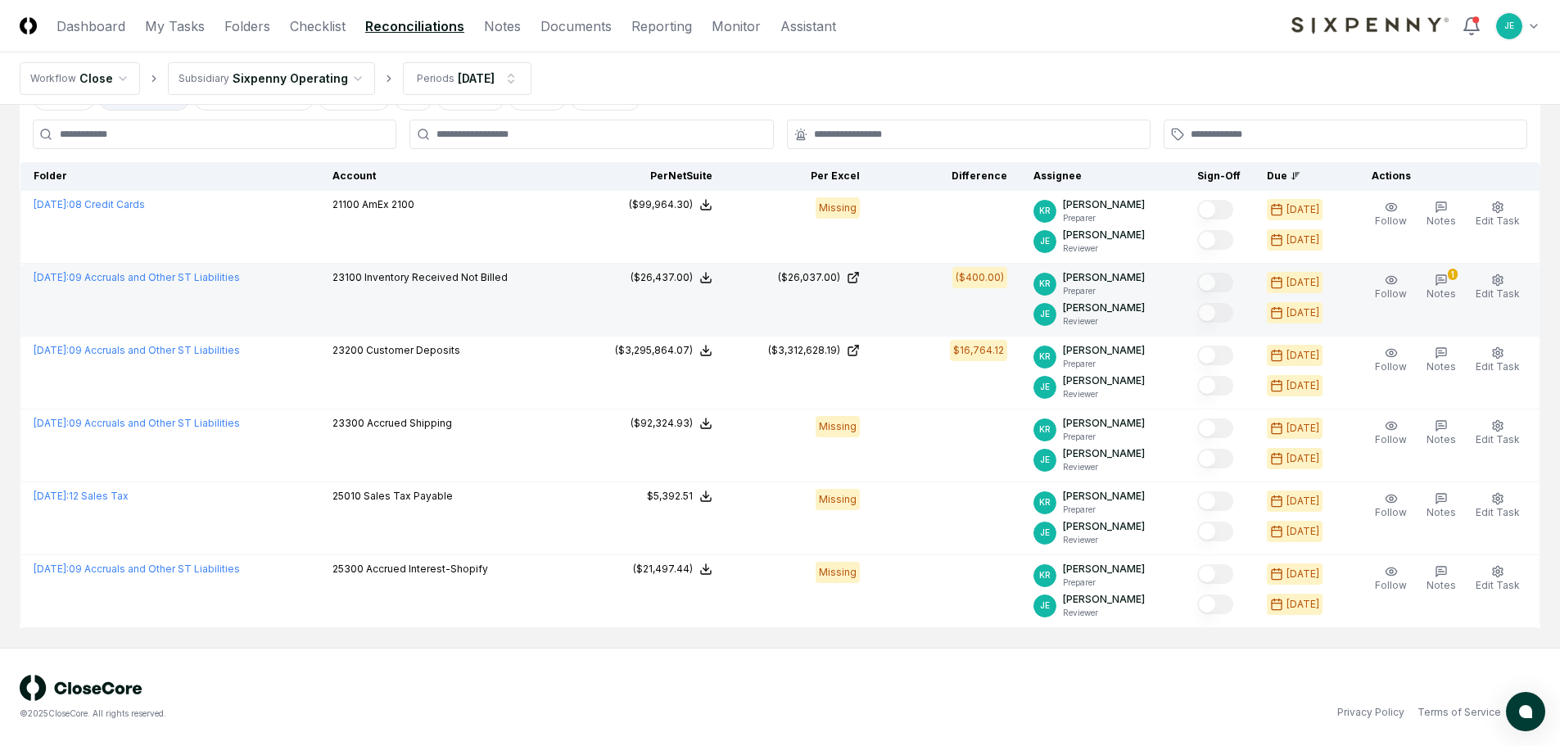
scroll to position [12, 0]
